Goal: Navigation & Orientation: Find specific page/section

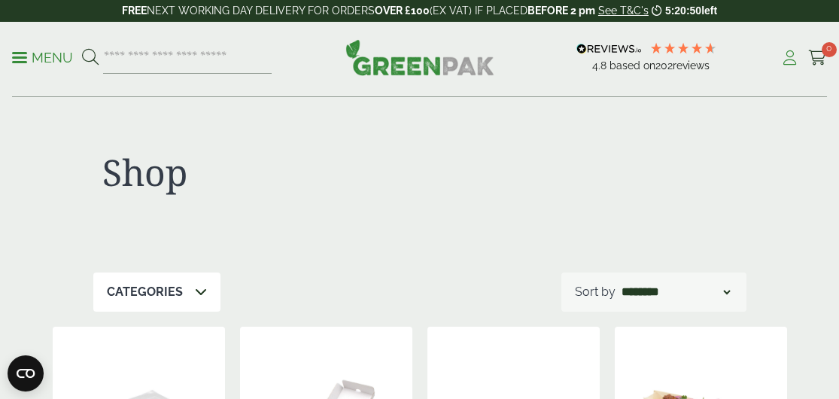
click at [789, 61] on icon at bounding box center [789, 57] width 19 height 15
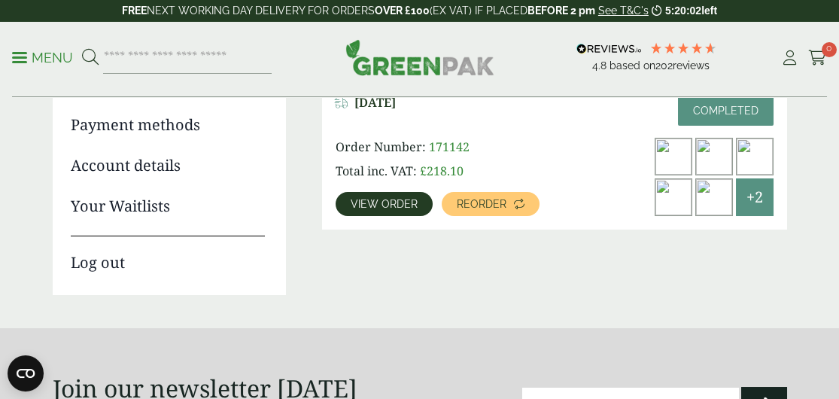
scroll to position [301, 0]
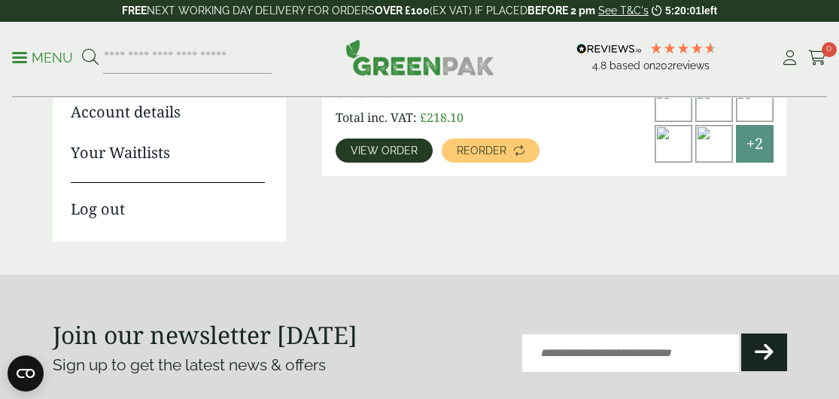
click at [405, 153] on span "View order" at bounding box center [383, 150] width 67 height 11
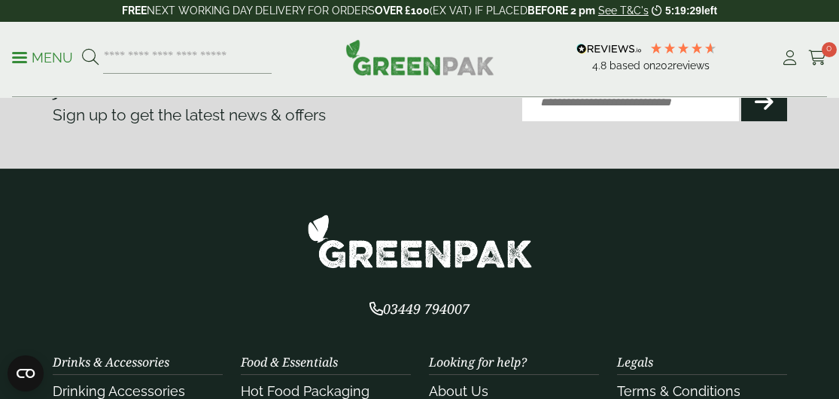
scroll to position [1429, 0]
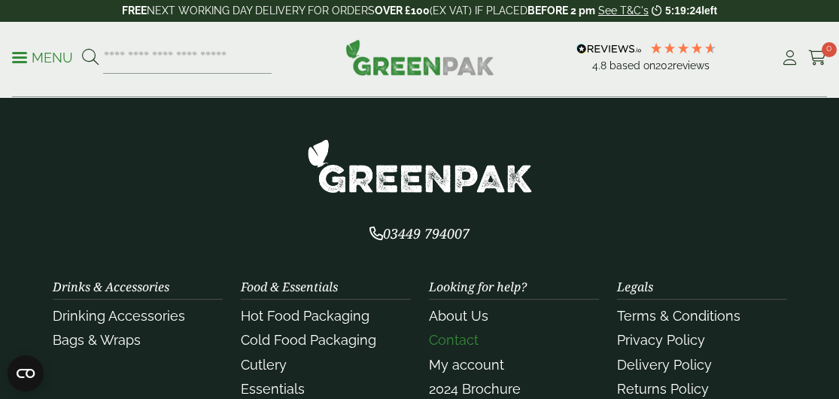
click at [455, 332] on link "Contact" at bounding box center [454, 340] width 50 height 16
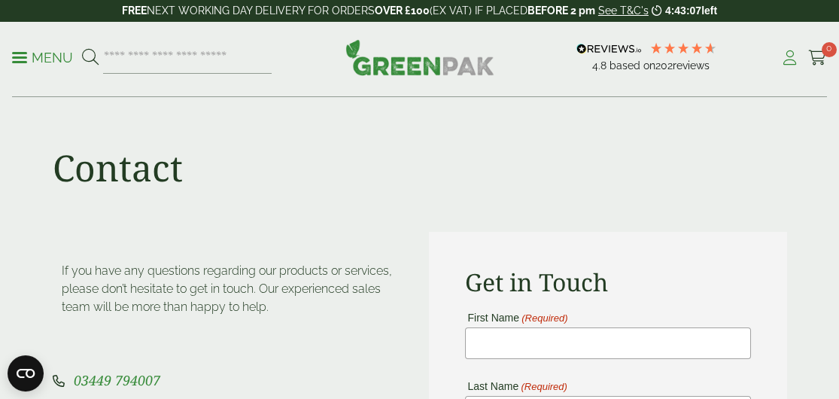
click at [787, 58] on icon at bounding box center [789, 57] width 19 height 15
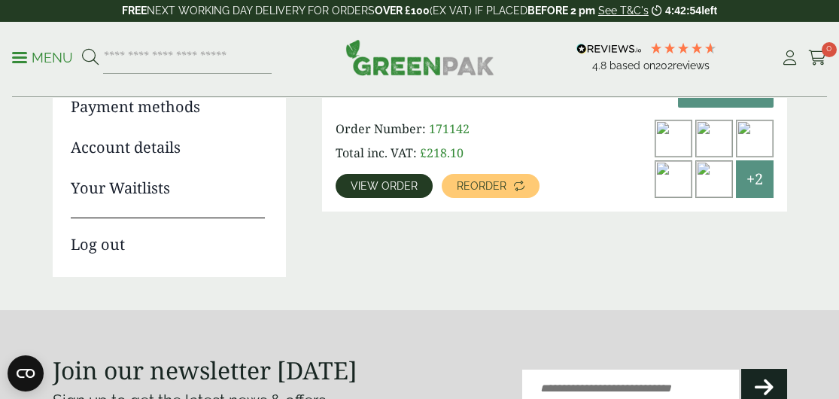
scroll to position [226, 0]
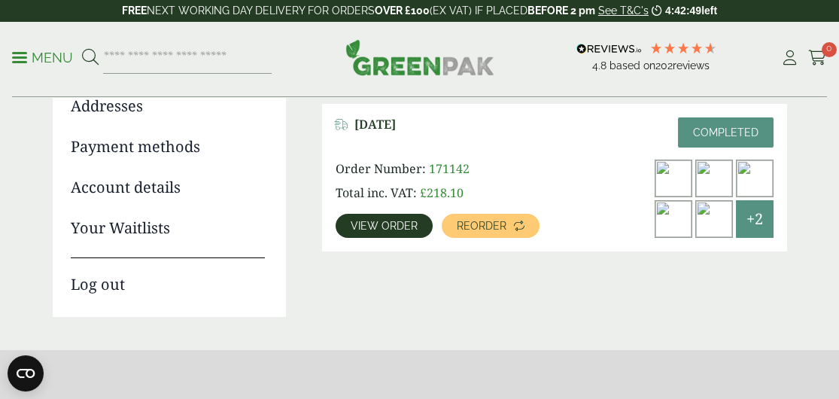
click at [368, 229] on span "View order" at bounding box center [383, 225] width 67 height 11
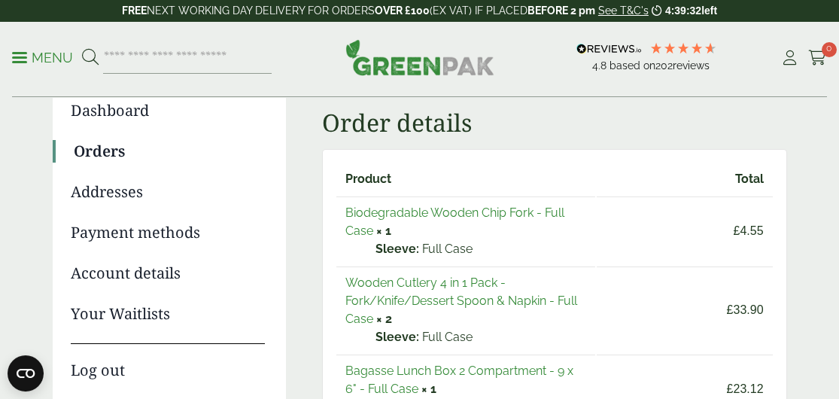
scroll to position [150, 0]
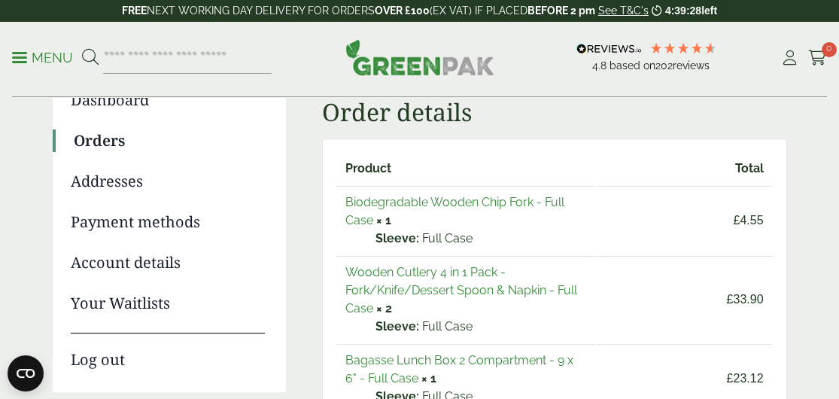
click at [93, 187] on link "Addresses" at bounding box center [168, 181] width 194 height 23
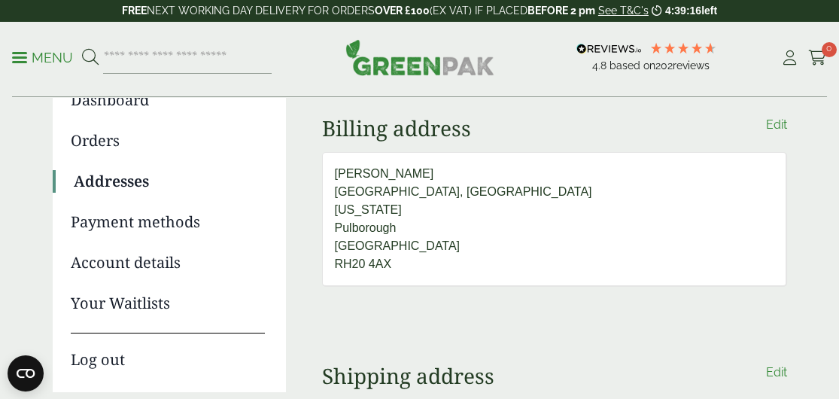
scroll to position [75, 0]
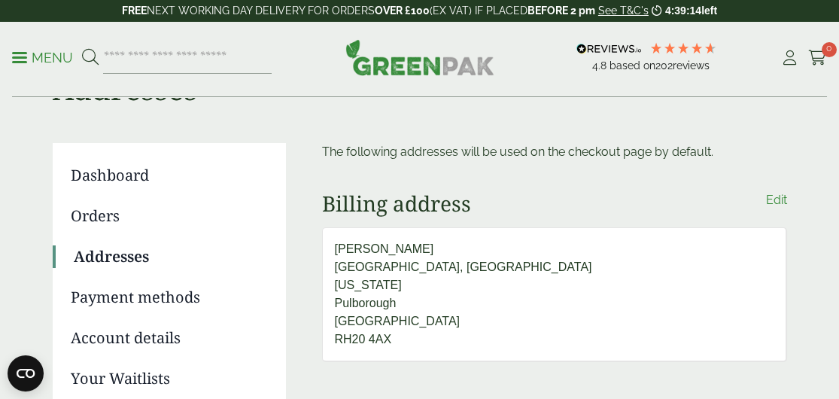
click at [111, 170] on link "Dashboard" at bounding box center [168, 175] width 194 height 23
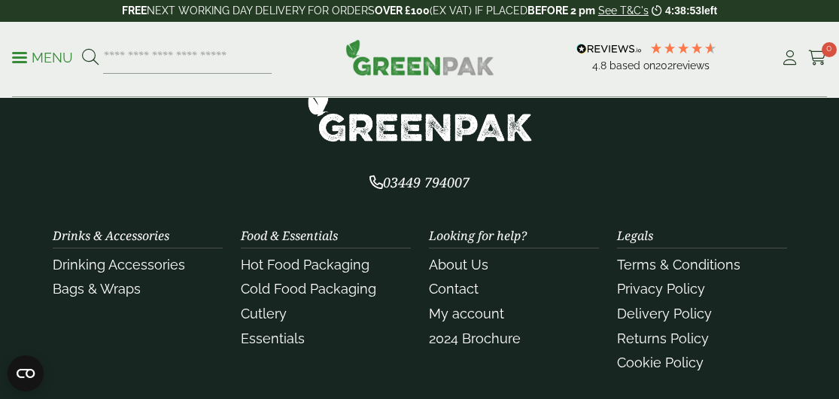
scroll to position [752, 0]
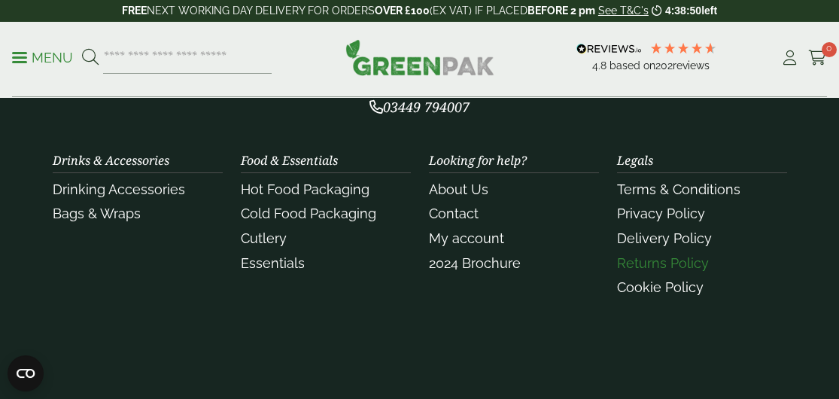
click at [650, 267] on link "Returns Policy" at bounding box center [663, 263] width 92 height 16
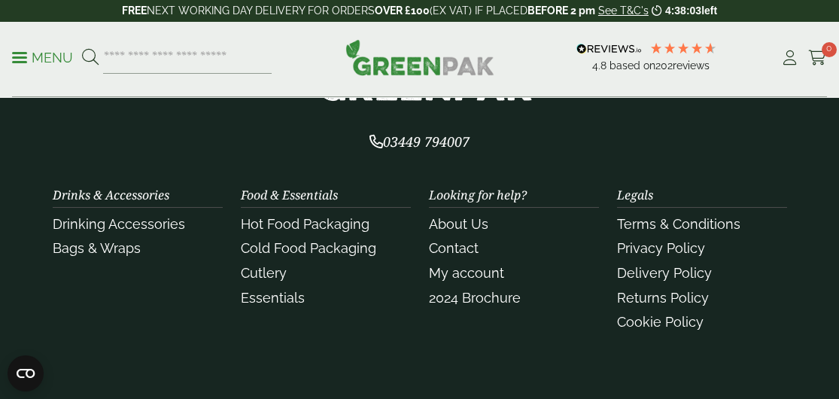
scroll to position [709, 0]
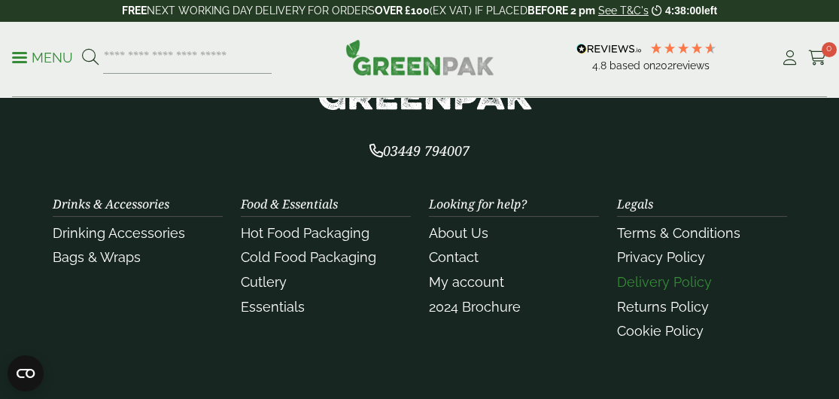
click at [655, 283] on link "Delivery Policy" at bounding box center [664, 282] width 95 height 16
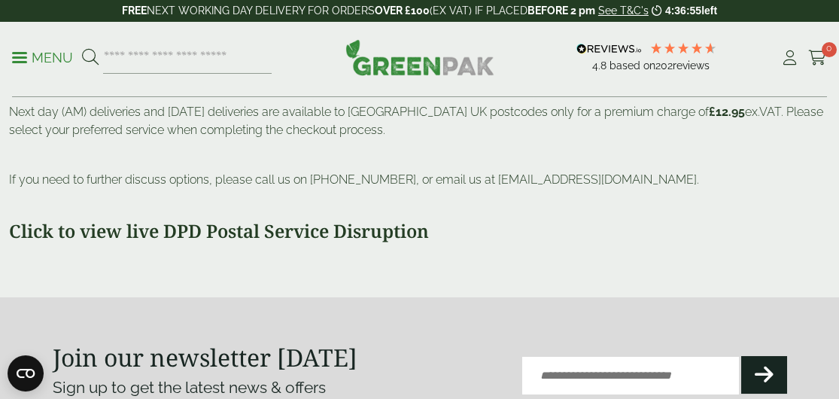
scroll to position [602, 0]
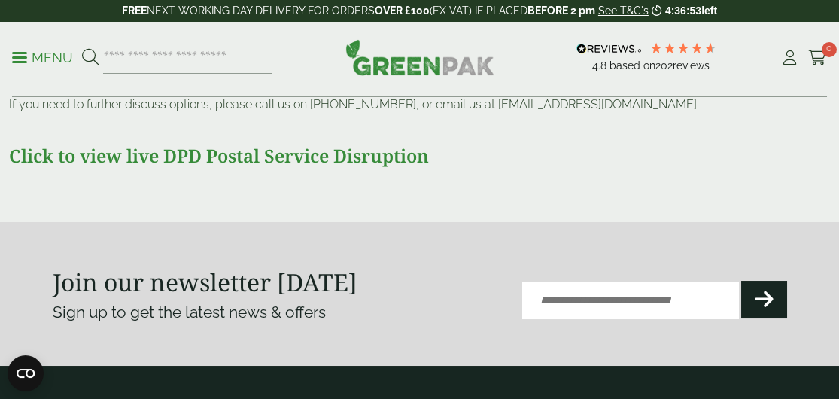
click at [199, 161] on strong "Click to view live DPD Postal Service Disruption" at bounding box center [219, 155] width 420 height 25
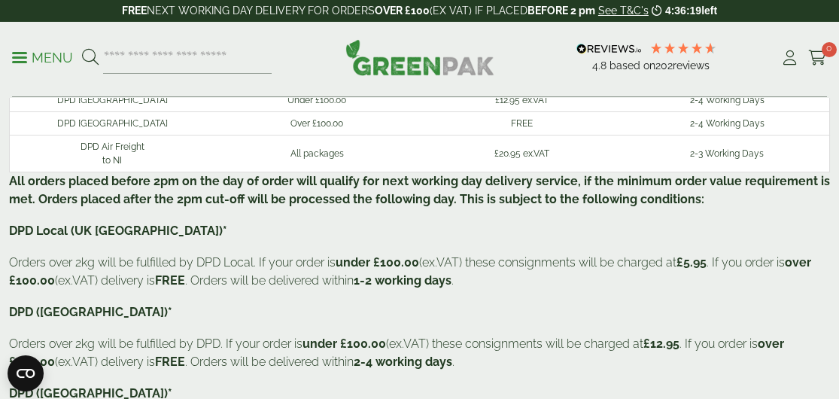
scroll to position [0, 0]
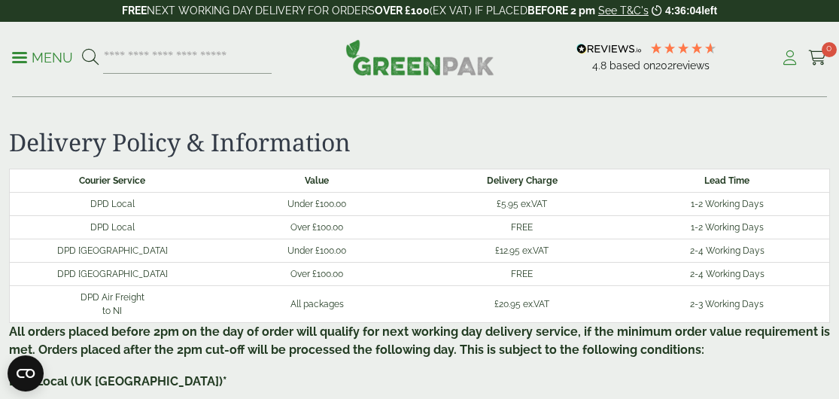
click at [788, 58] on icon at bounding box center [789, 57] width 19 height 15
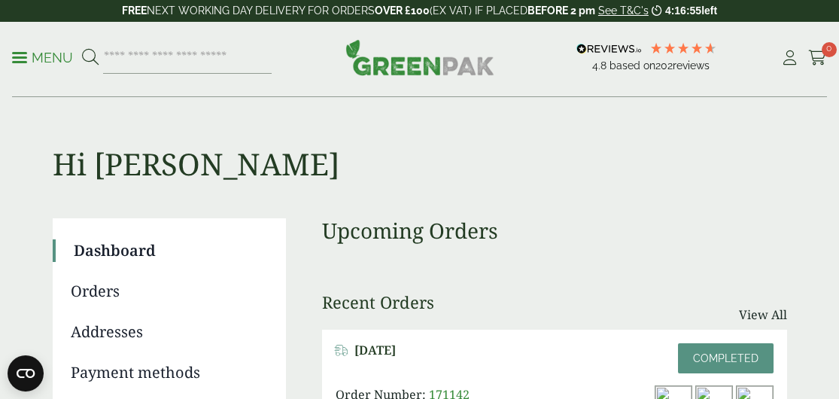
click at [396, 72] on img at bounding box center [419, 57] width 149 height 36
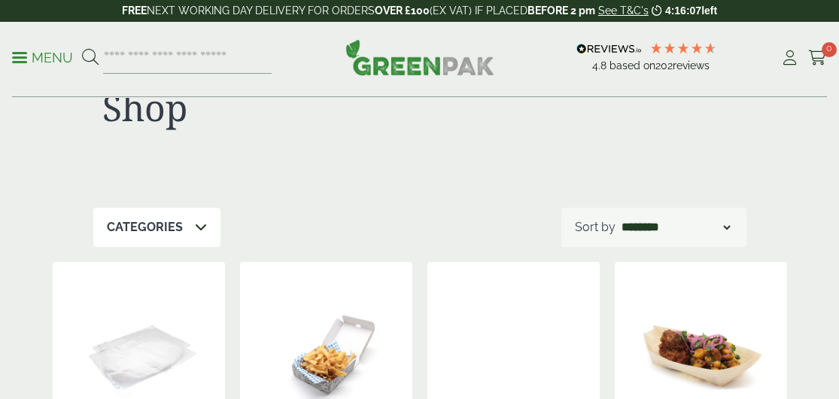
scroll to position [75, 0]
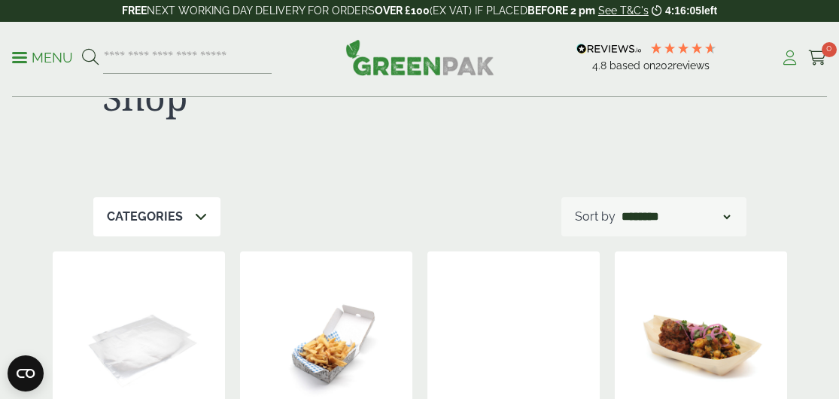
click at [789, 64] on icon at bounding box center [789, 57] width 19 height 15
